Goal: Task Accomplishment & Management: Complete application form

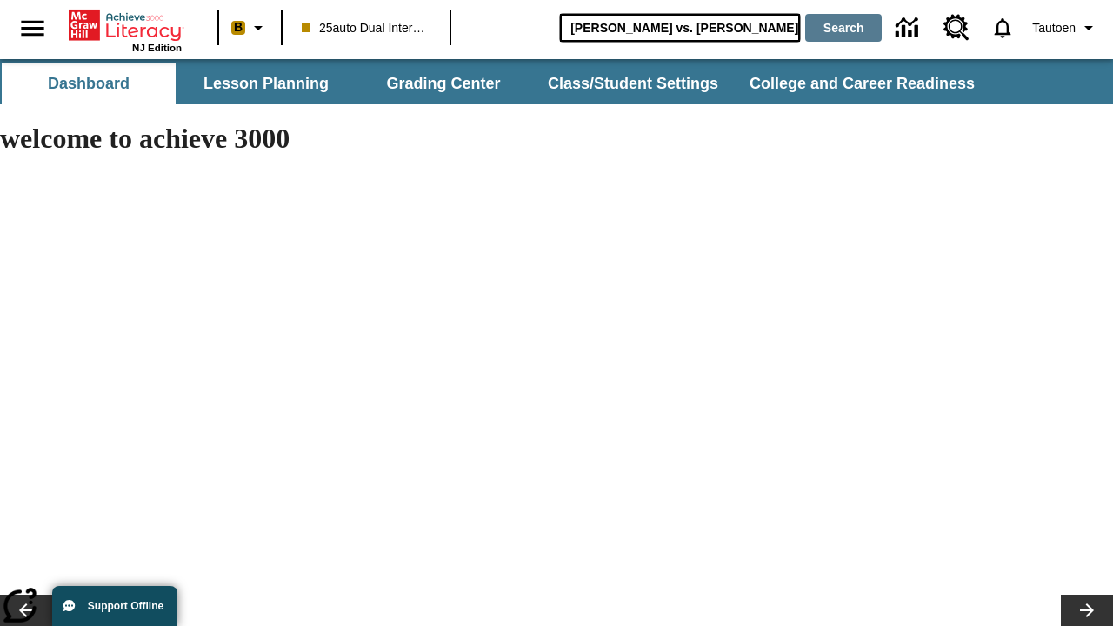
type input "[PERSON_NAME] vs. [PERSON_NAME]"
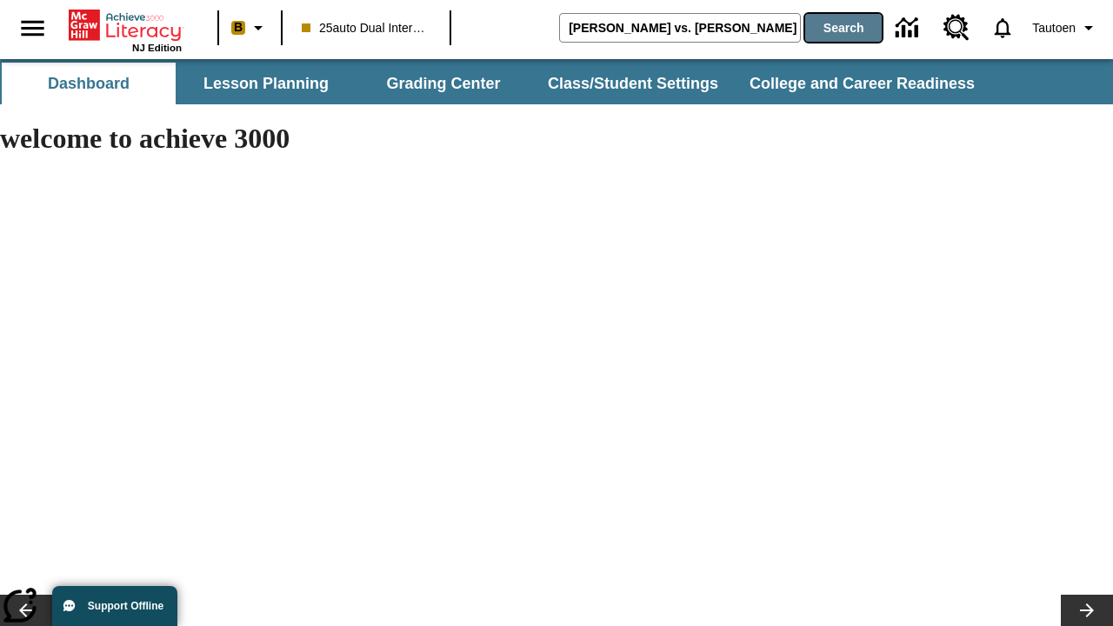
click at [839, 28] on button "Search" at bounding box center [843, 28] width 76 height 28
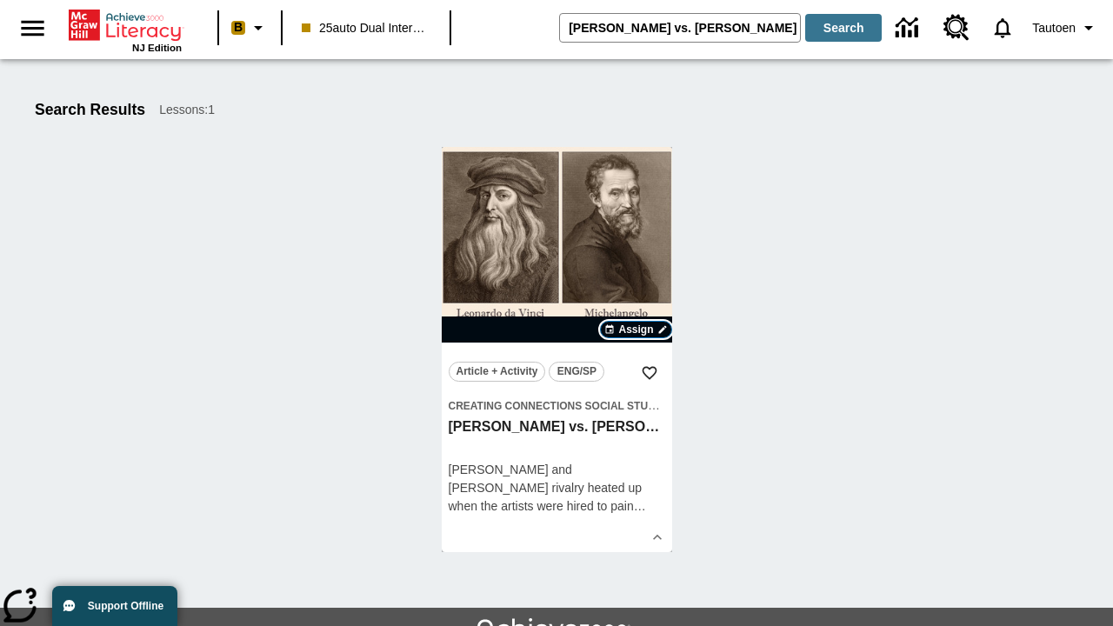
click at [636, 329] on span "Assign" at bounding box center [635, 330] width 35 height 16
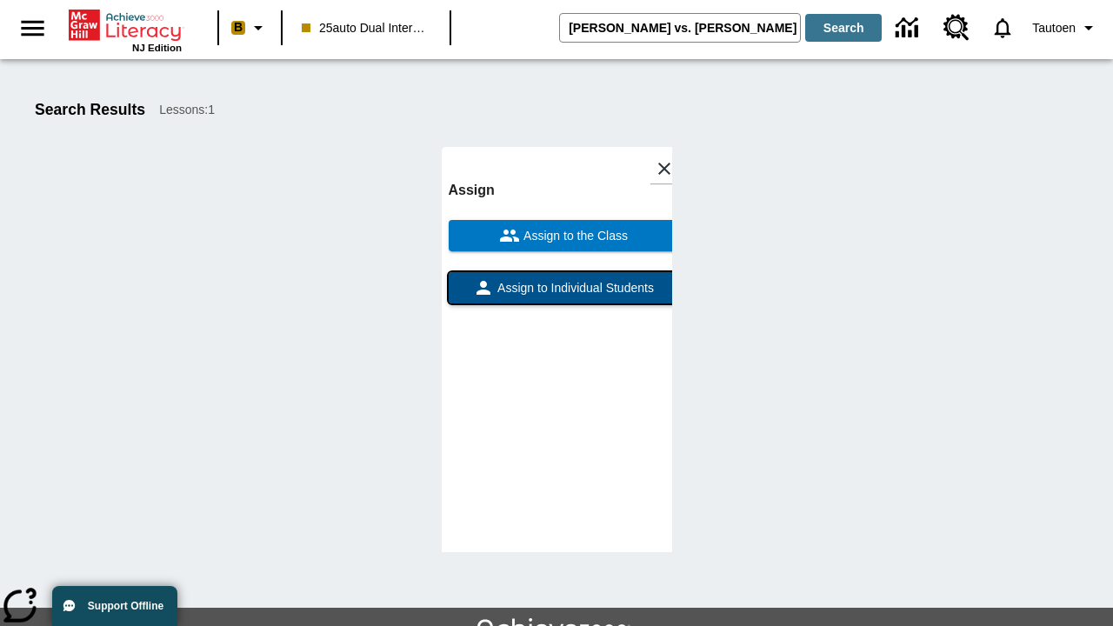
click at [556, 279] on span "Assign to Individual Students" at bounding box center [574, 288] width 160 height 18
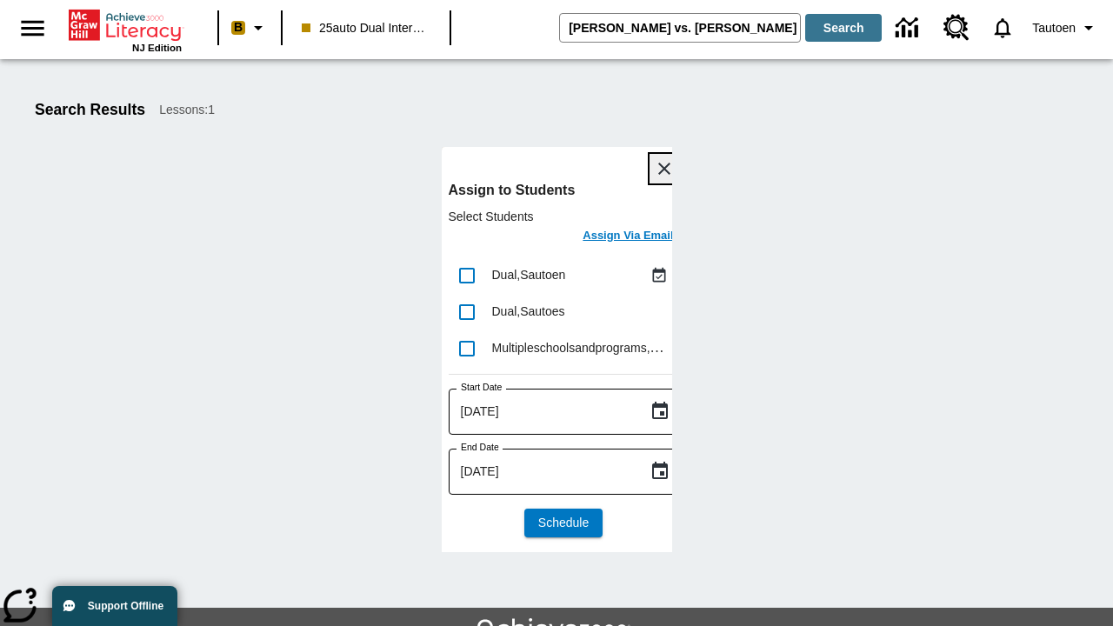
scroll to position [95, 0]
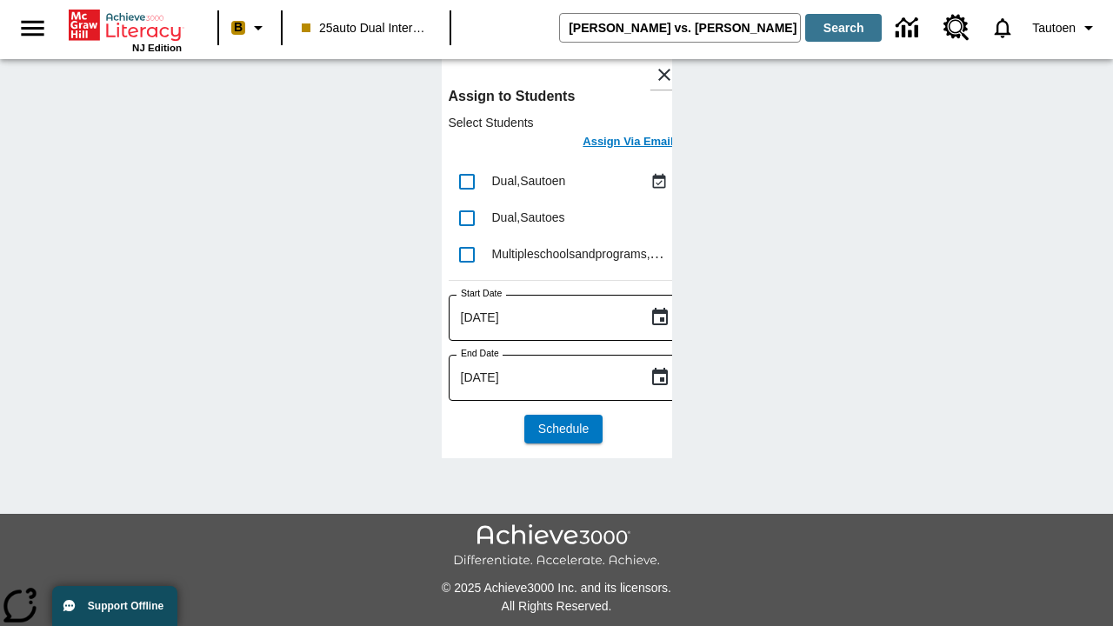
click at [466, 180] on input "lesson details" at bounding box center [467, 181] width 37 height 37
checkbox input "true"
click at [615, 143] on h6 "Assign Via Email" at bounding box center [627, 142] width 90 height 20
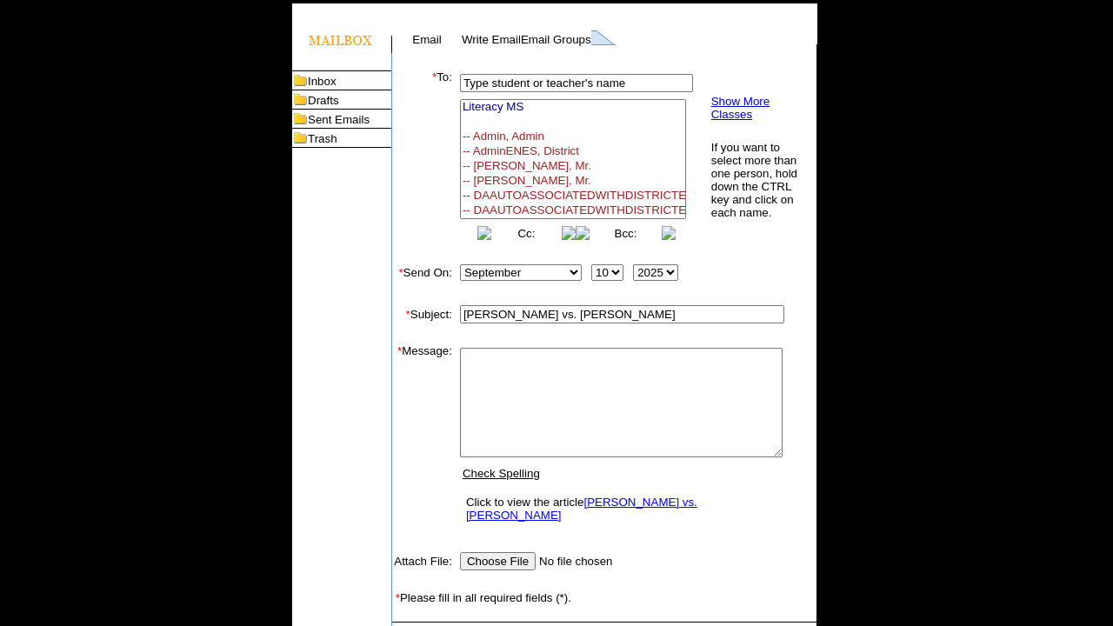
select select
